Goal: Transaction & Acquisition: Subscribe to service/newsletter

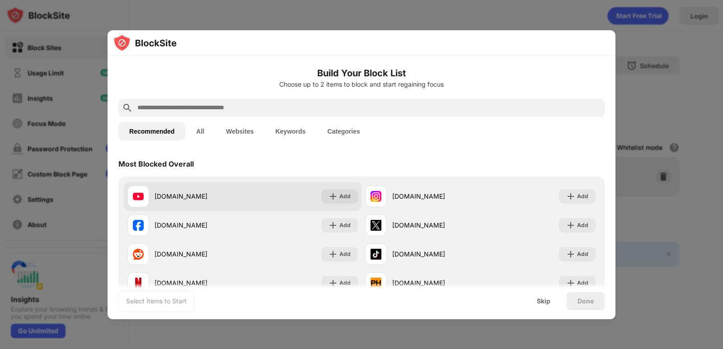
click at [331, 204] on div "youtube.com Add" at bounding box center [243, 196] width 238 height 29
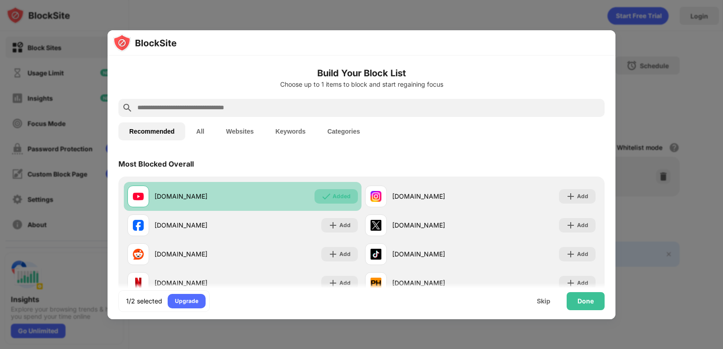
click at [332, 199] on div "Added" at bounding box center [341, 196] width 18 height 9
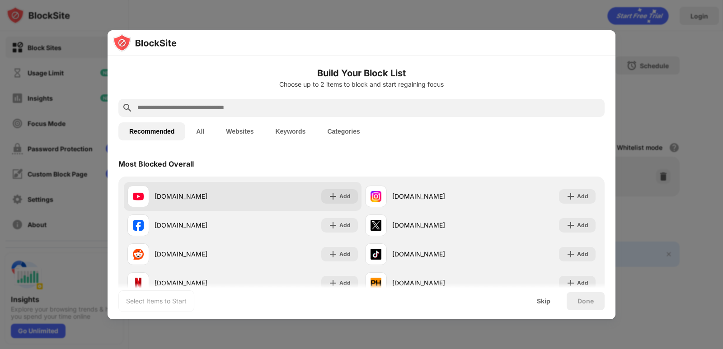
click at [333, 198] on img at bounding box center [332, 196] width 9 height 9
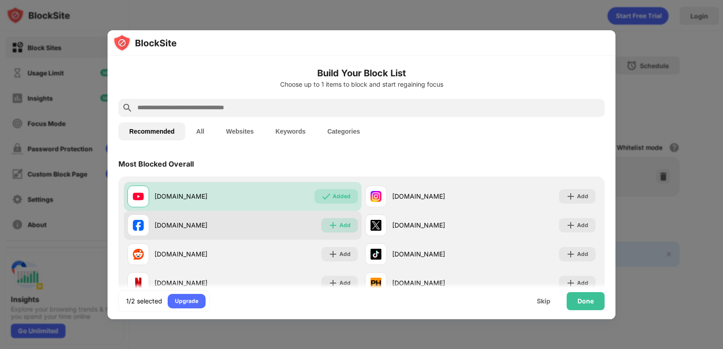
click at [336, 227] on div "Add" at bounding box center [339, 225] width 37 height 14
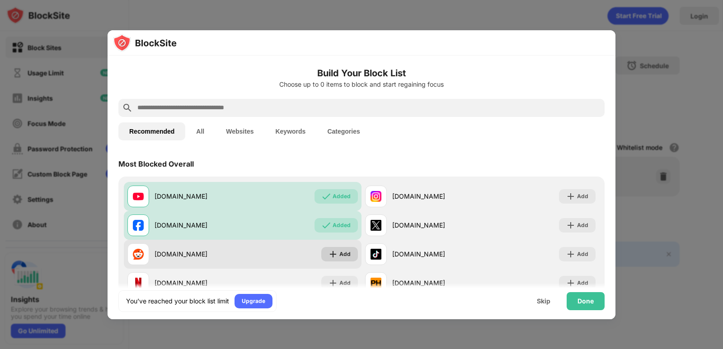
click at [345, 256] on div "Add" at bounding box center [344, 254] width 11 height 9
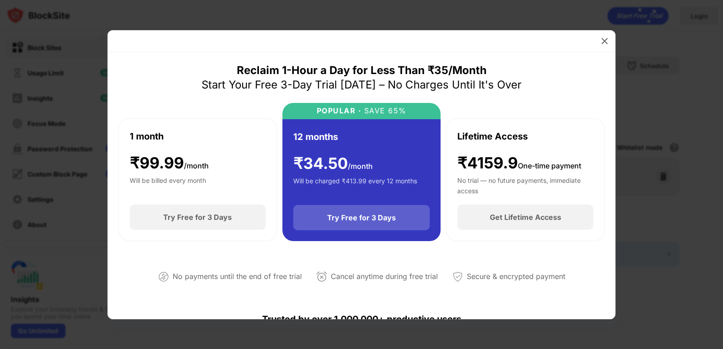
click at [352, 220] on div "Try Free for 3 Days" at bounding box center [361, 217] width 69 height 9
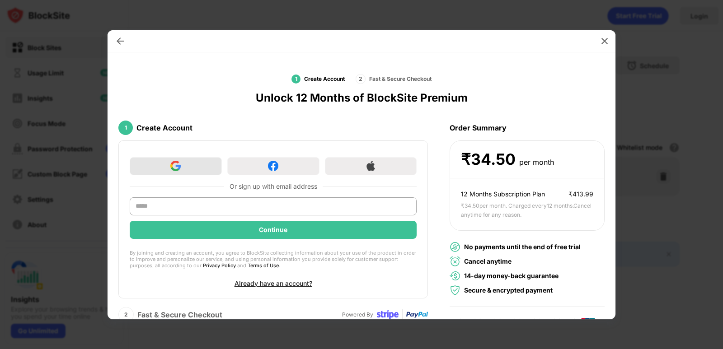
click at [194, 166] on div at bounding box center [176, 166] width 92 height 18
click at [117, 42] on img at bounding box center [120, 41] width 9 height 9
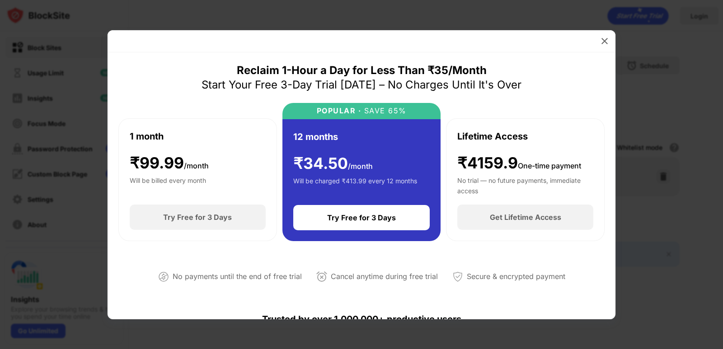
scroll to position [271, 0]
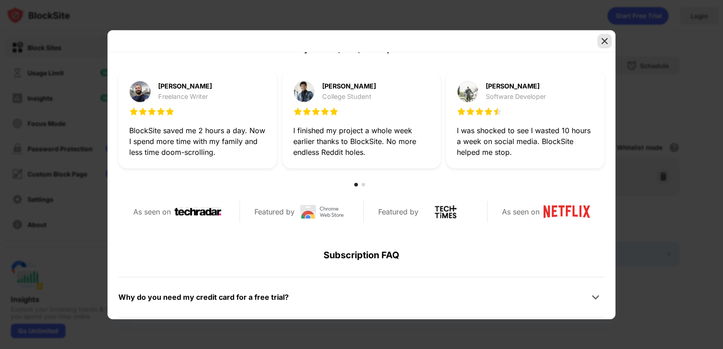
click at [603, 40] on img at bounding box center [604, 41] width 9 height 9
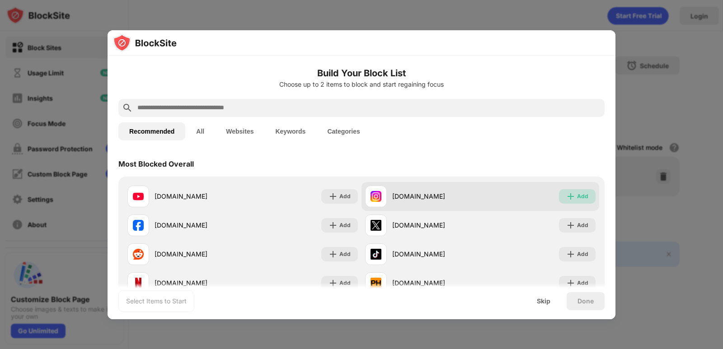
click at [567, 195] on img at bounding box center [570, 196] width 9 height 9
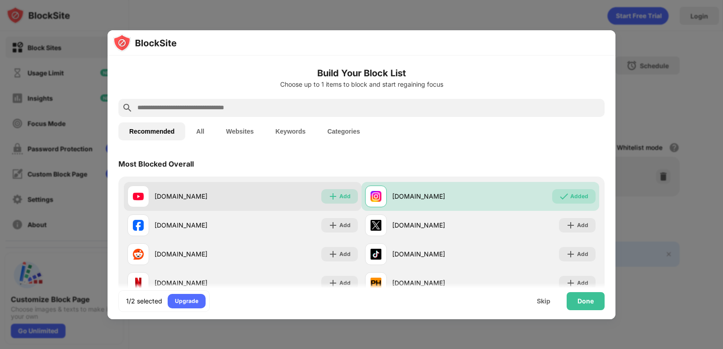
click at [339, 197] on div "Add" at bounding box center [344, 196] width 11 height 9
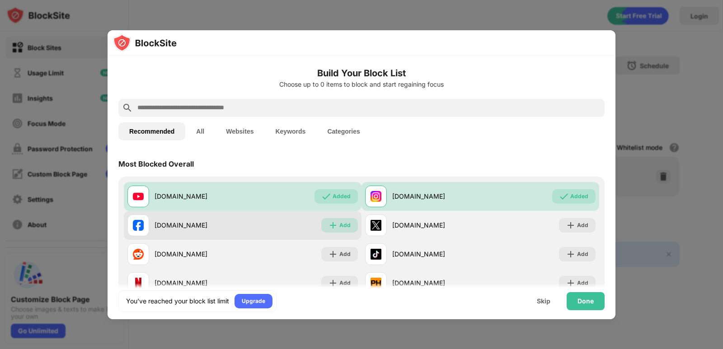
click at [345, 225] on div "Add" at bounding box center [344, 225] width 11 height 9
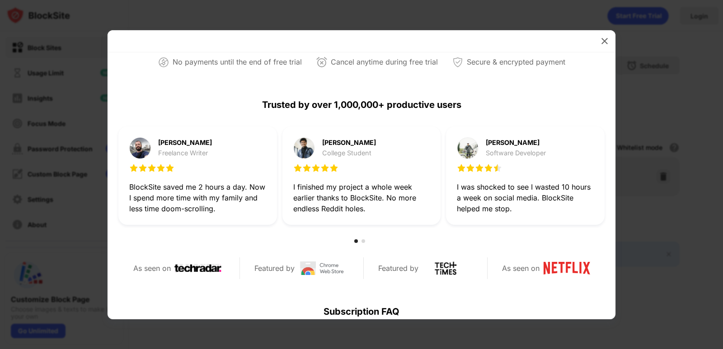
scroll to position [226, 0]
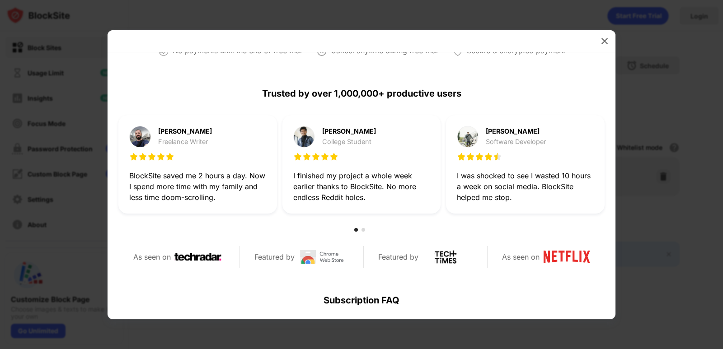
click at [371, 228] on div at bounding box center [361, 230] width 486 height 11
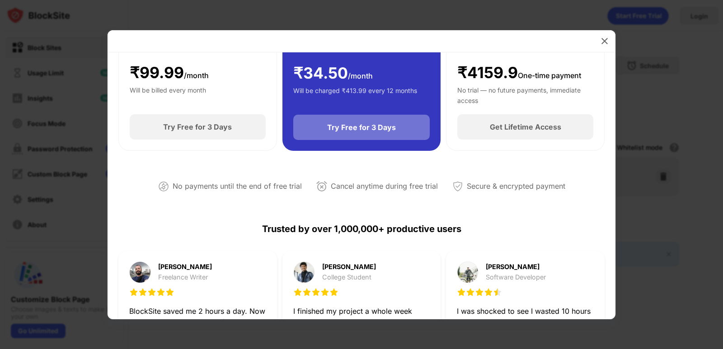
click at [379, 133] on div "Try Free for 3 Days" at bounding box center [361, 127] width 137 height 25
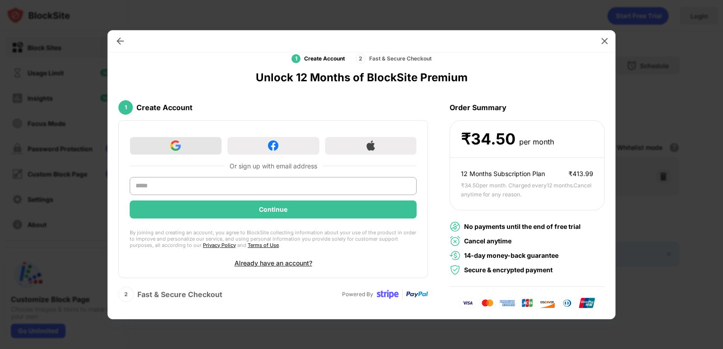
scroll to position [0, 0]
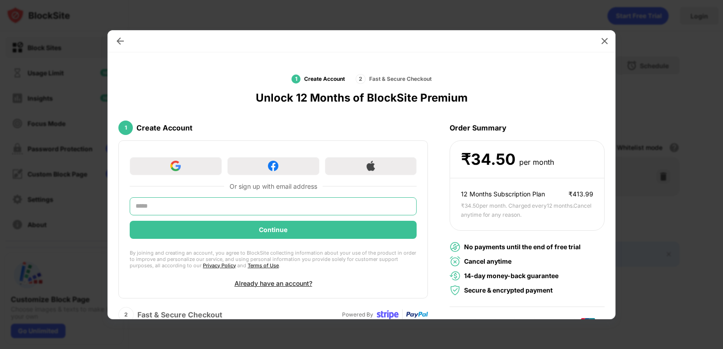
click at [195, 201] on input "text" at bounding box center [273, 206] width 287 height 18
click at [120, 48] on div at bounding box center [120, 41] width 14 height 14
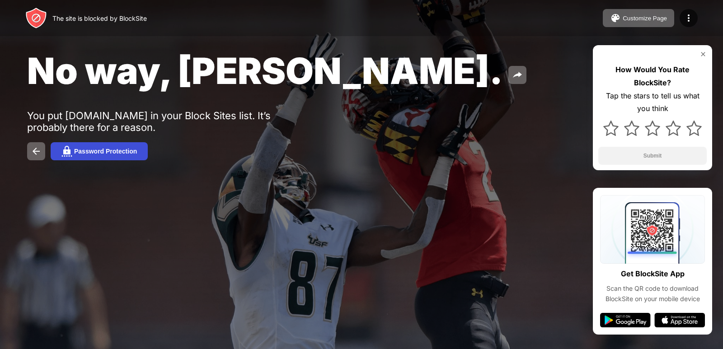
click at [134, 152] on div "Password Protection" at bounding box center [105, 151] width 63 height 7
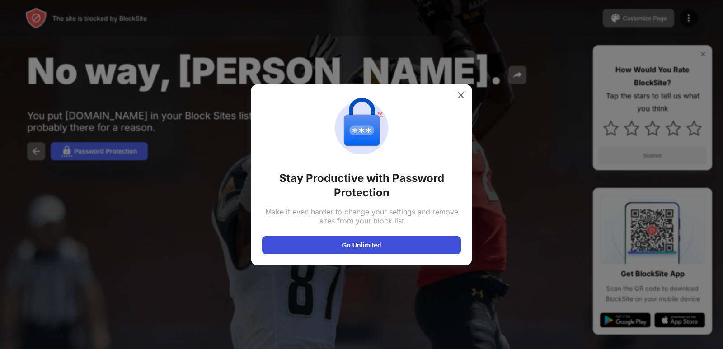
click at [399, 246] on button "Go Unlimited" at bounding box center [361, 245] width 199 height 18
